Goal: Find specific page/section: Find specific page/section

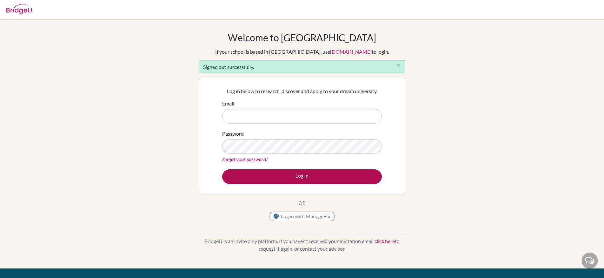
type input "[PERSON_NAME][EMAIL_ADDRESS][PERSON_NAME][DOMAIN_NAME]"
click at [295, 179] on button "Log in" at bounding box center [302, 176] width 160 height 15
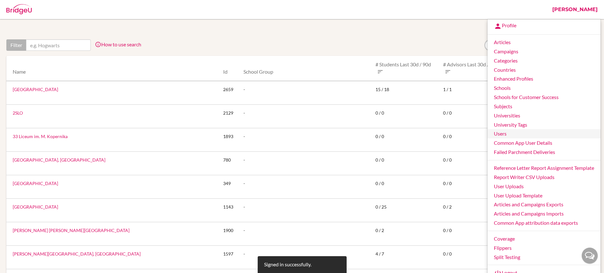
click at [501, 135] on link "Users" at bounding box center [544, 133] width 113 height 9
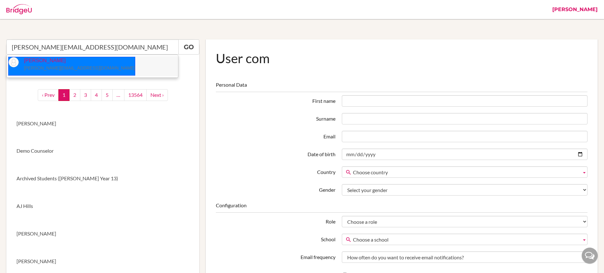
click at [51, 64] on p "Terrey Hoosain t.hoosain@mkis.edu.my" at bounding box center [77, 64] width 116 height 15
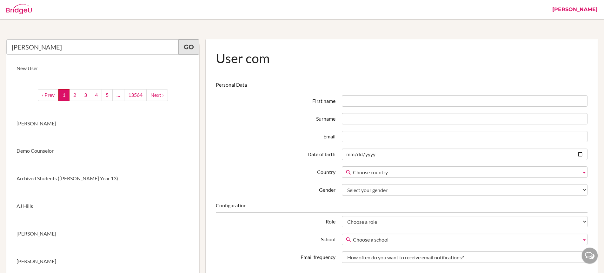
type input "Terrey Hoosain"
click at [188, 45] on link "Go" at bounding box center [188, 46] width 21 height 15
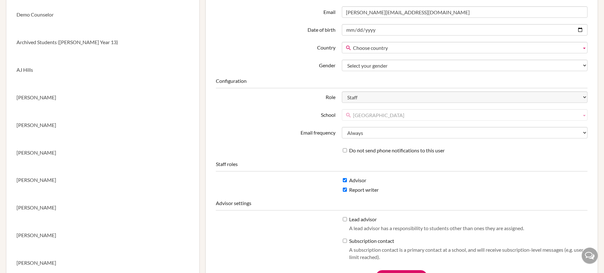
scroll to position [102, 0]
